Goal: Information Seeking & Learning: Check status

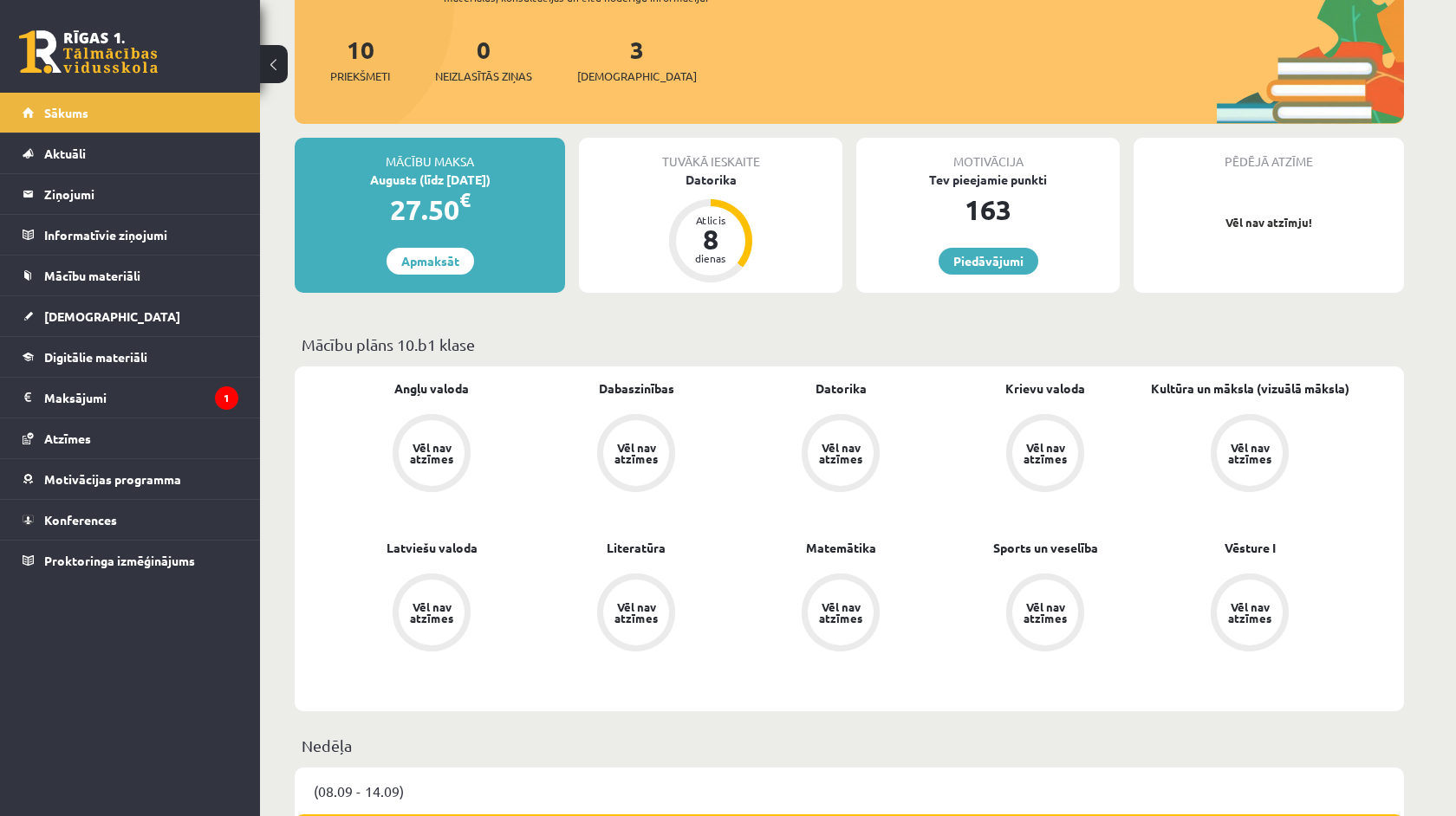
scroll to position [198, 0]
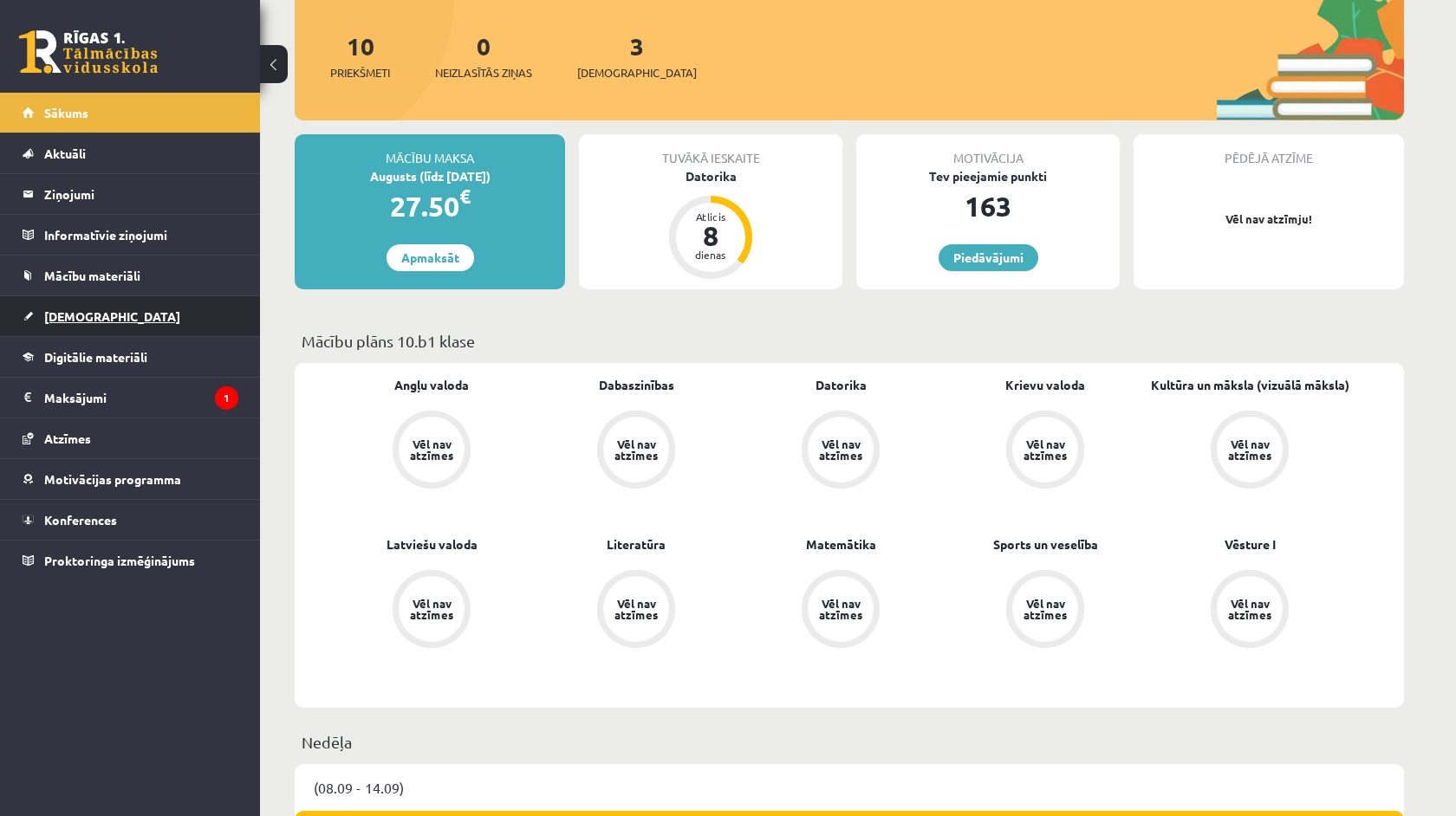
click at [147, 306] on link "[DEMOGRAPHIC_DATA]" at bounding box center [131, 316] width 216 height 40
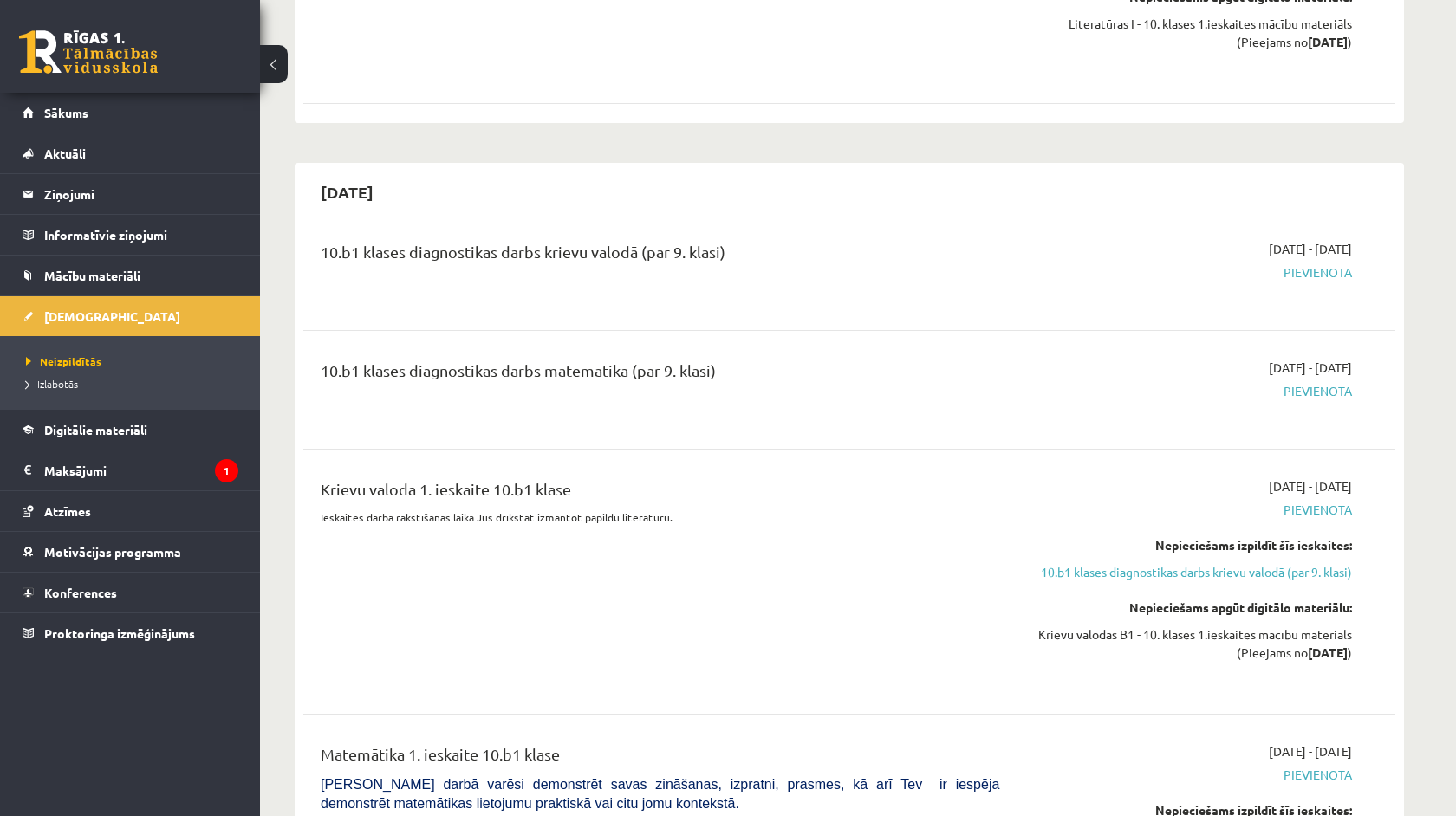
scroll to position [1776, 0]
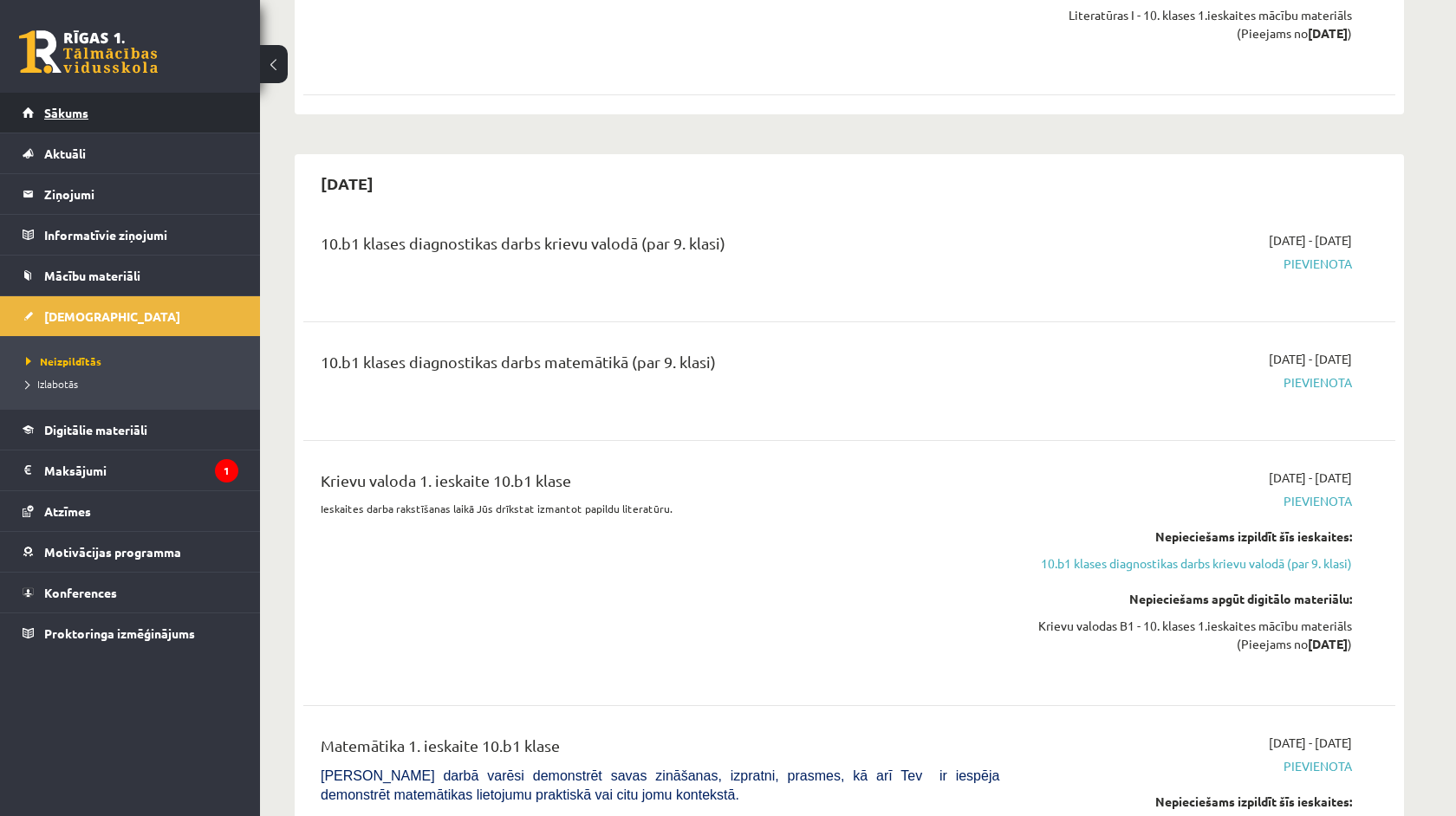
click at [161, 106] on link "Sākums" at bounding box center [131, 112] width 216 height 40
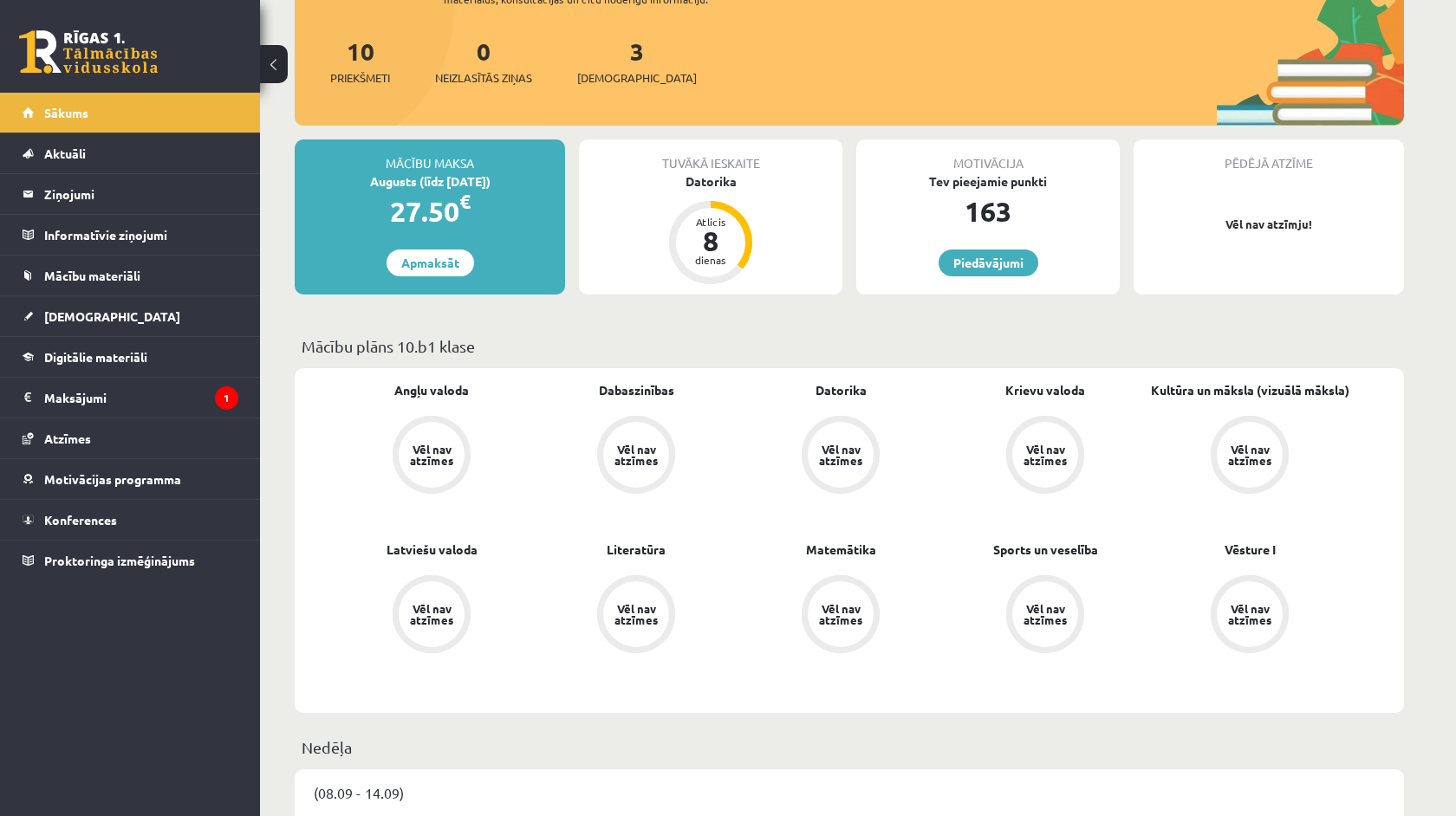
scroll to position [194, 0]
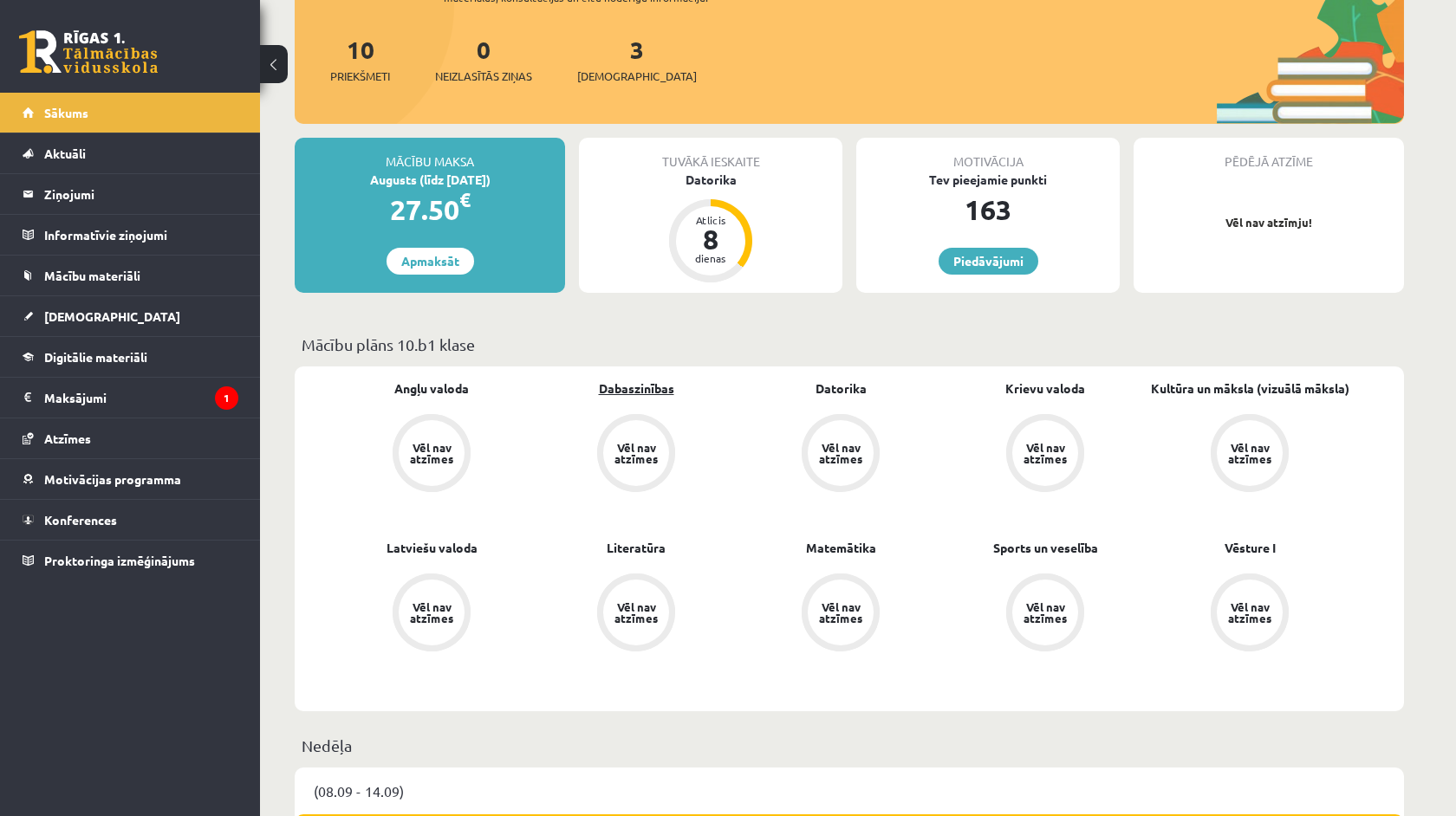
click at [629, 391] on link "Dabaszinības" at bounding box center [636, 388] width 75 height 18
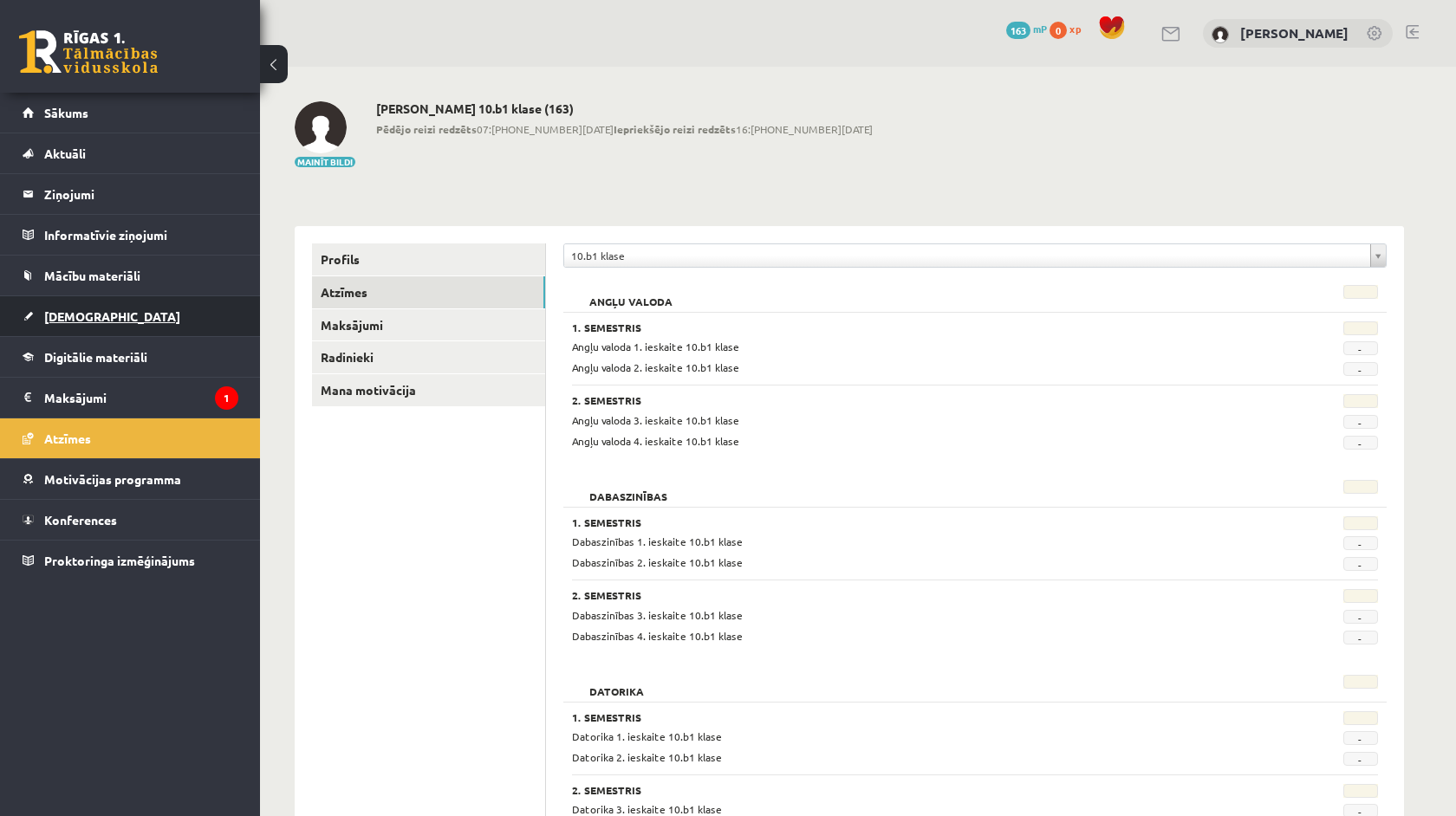
click at [190, 315] on link "[DEMOGRAPHIC_DATA]" at bounding box center [131, 316] width 216 height 40
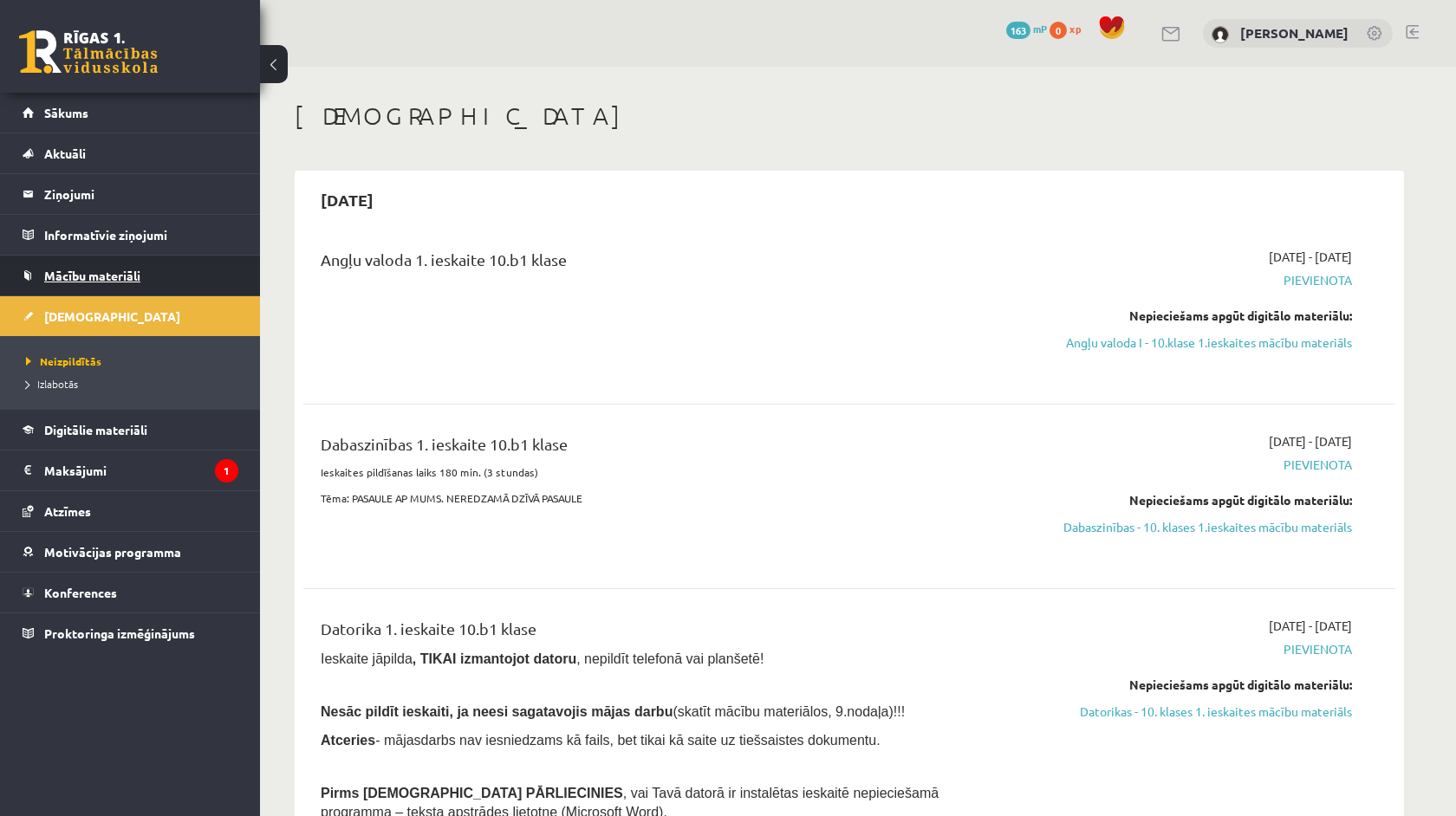
click at [186, 285] on link "Mācību materiāli" at bounding box center [131, 276] width 216 height 40
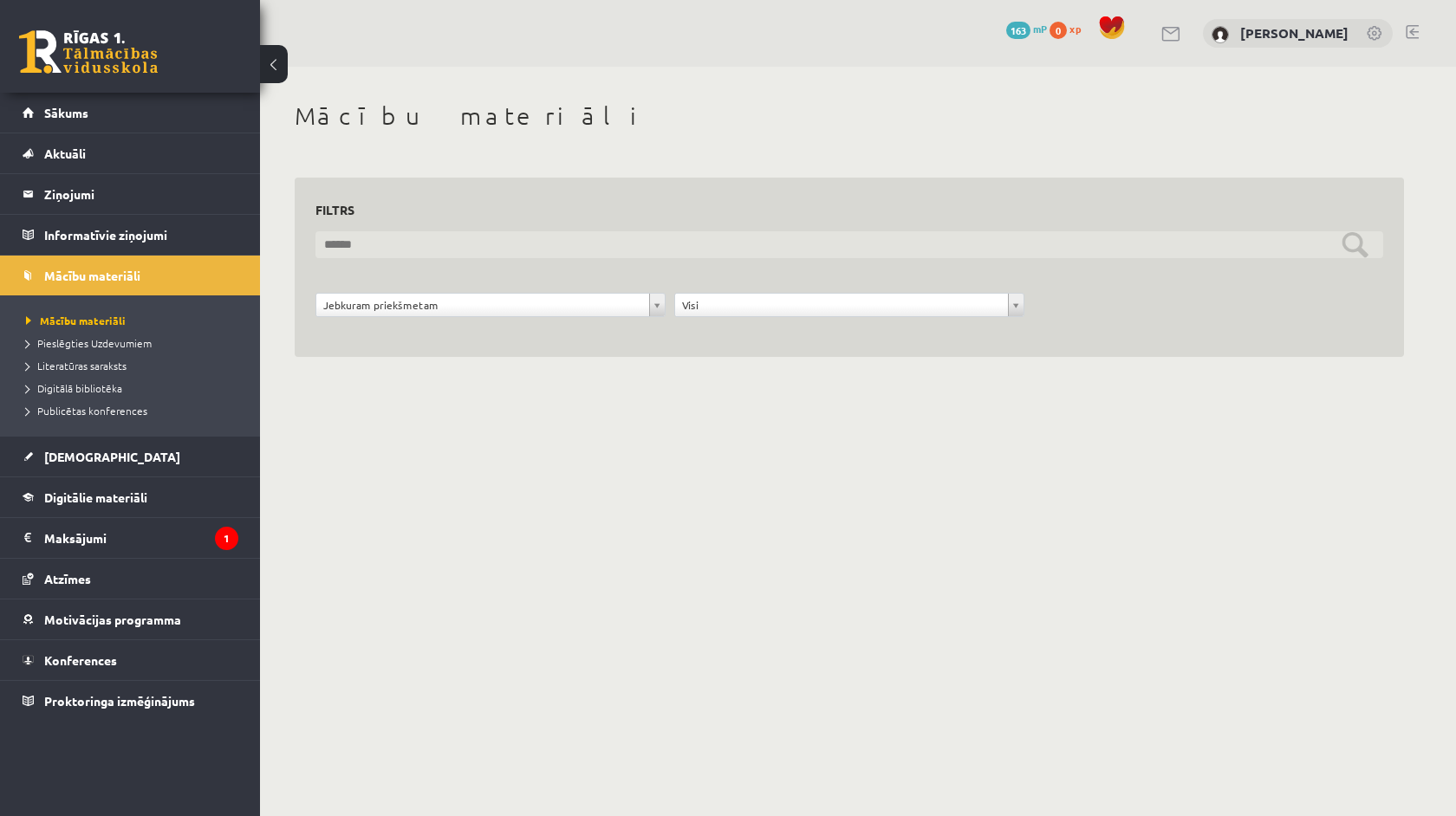
click at [327, 247] on input "text" at bounding box center [849, 245] width 1068 height 27
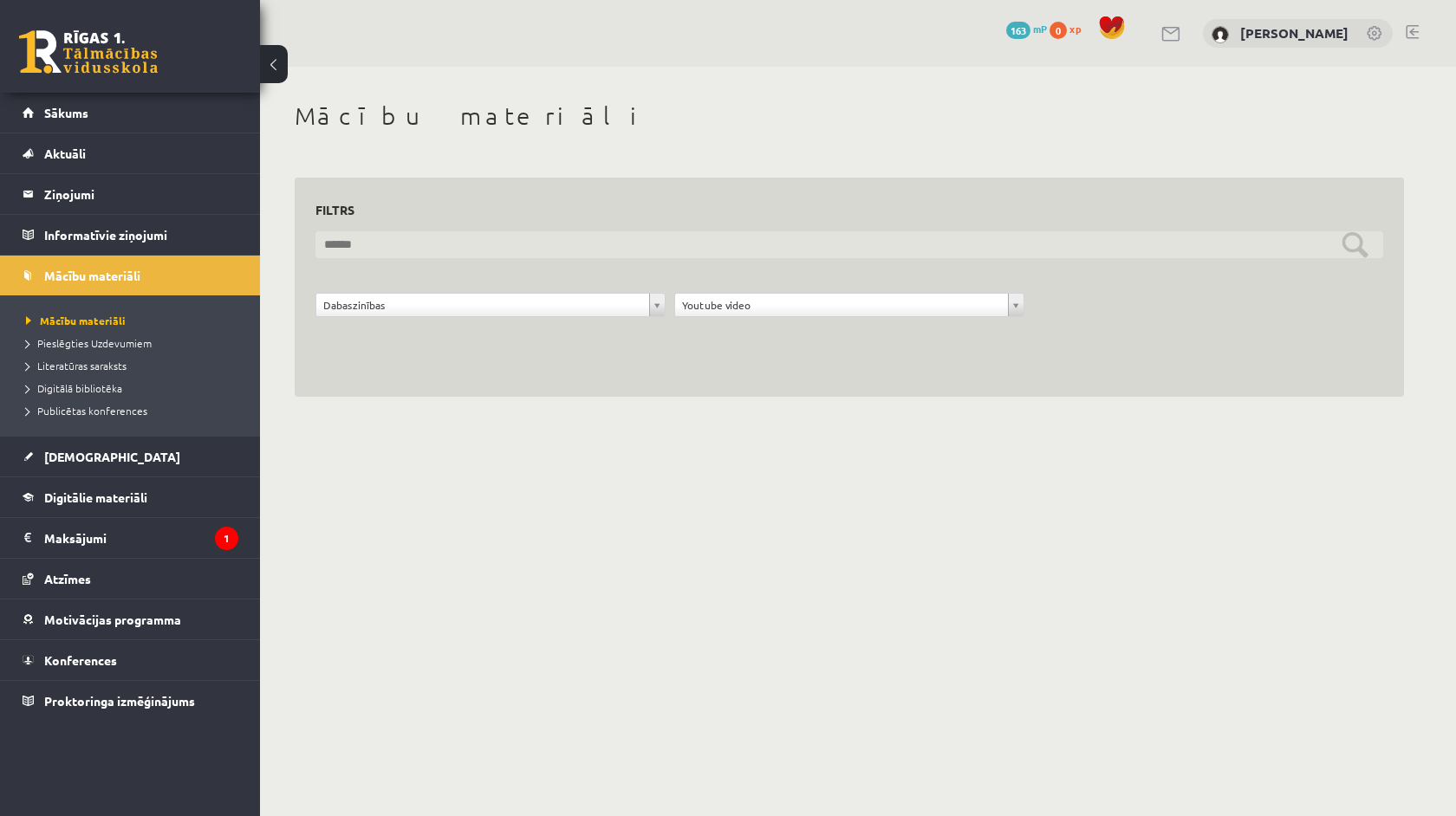
click at [402, 245] on input "text" at bounding box center [849, 245] width 1068 height 27
click at [1350, 238] on input "text" at bounding box center [849, 245] width 1068 height 27
type input "*"
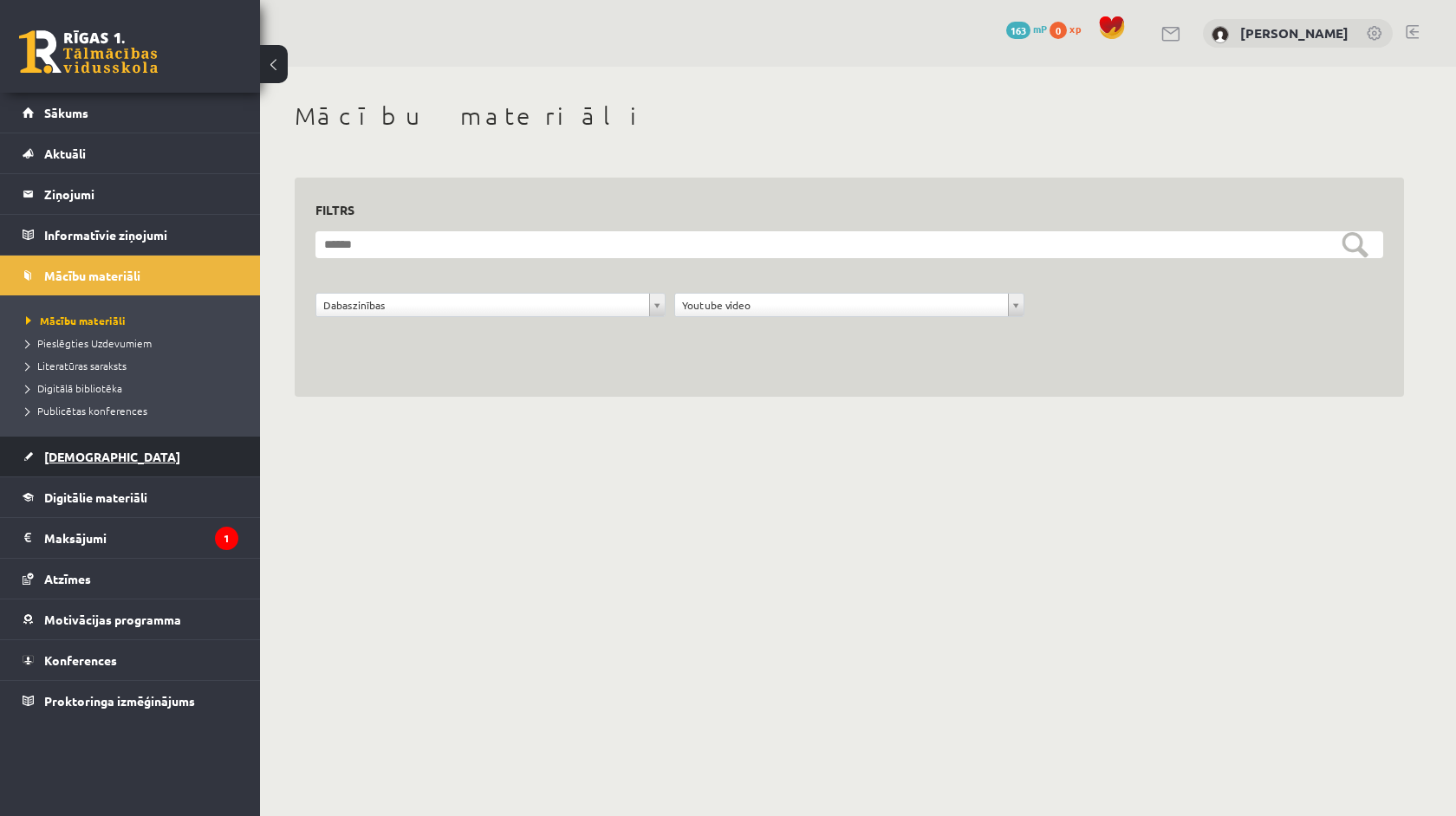
click at [78, 454] on span "[DEMOGRAPHIC_DATA]" at bounding box center [112, 456] width 136 height 15
